Goal: Find specific page/section: Find specific page/section

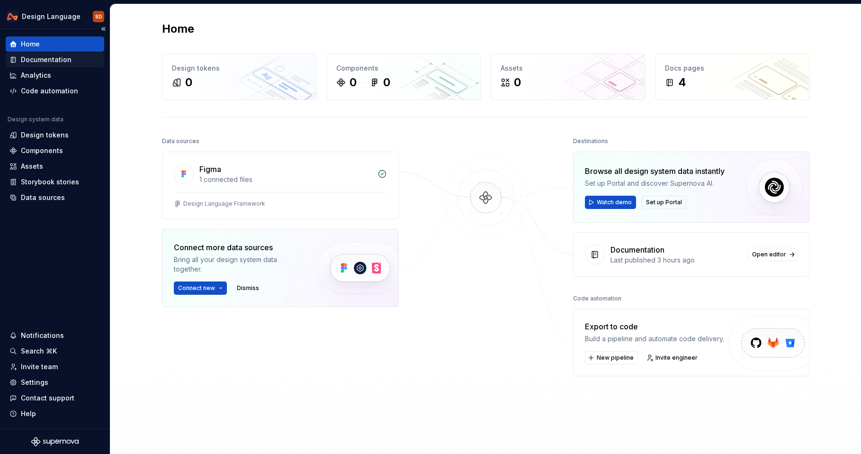
click at [62, 56] on div "Documentation" at bounding box center [46, 59] width 51 height 9
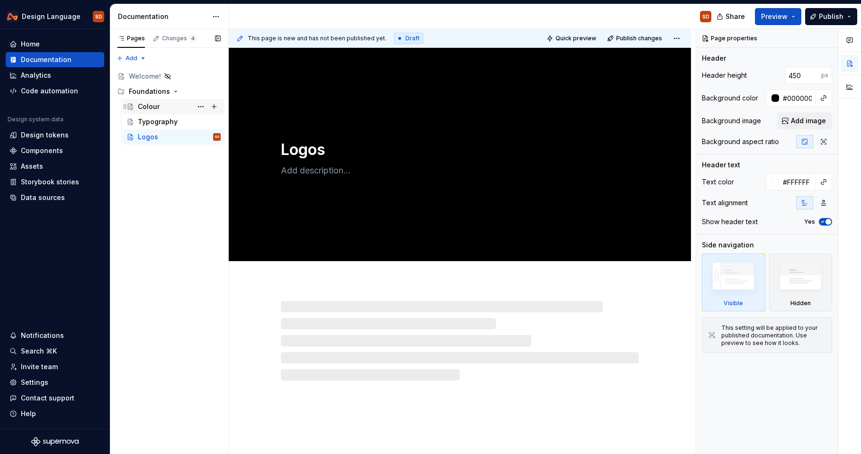
click at [152, 104] on div "Colour" at bounding box center [149, 106] width 22 height 9
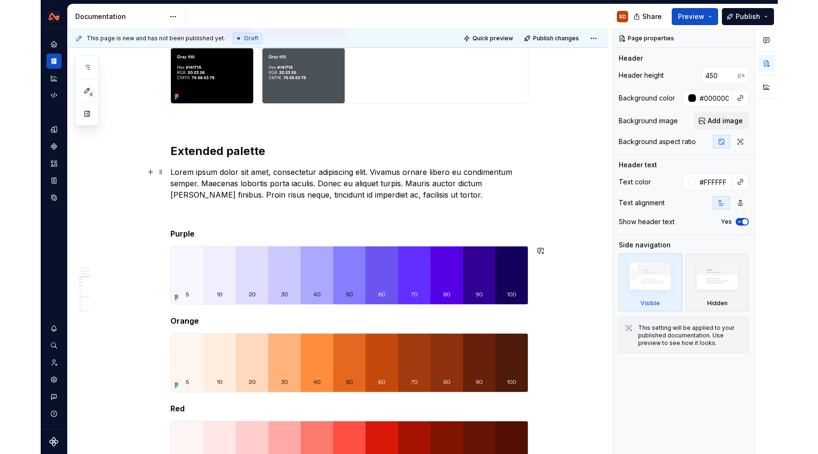
scroll to position [839, 0]
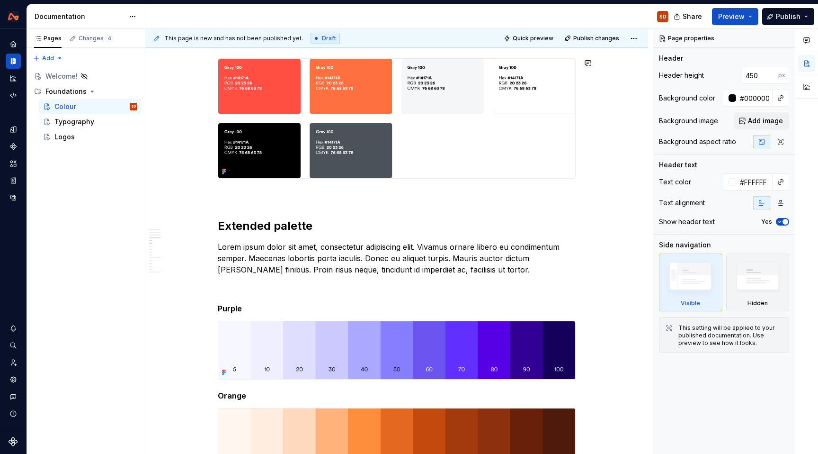
type textarea "*"
click at [13, 40] on icon "Home" at bounding box center [13, 44] width 9 height 9
